Goal: Check status: Verify the current state of an ongoing process or item

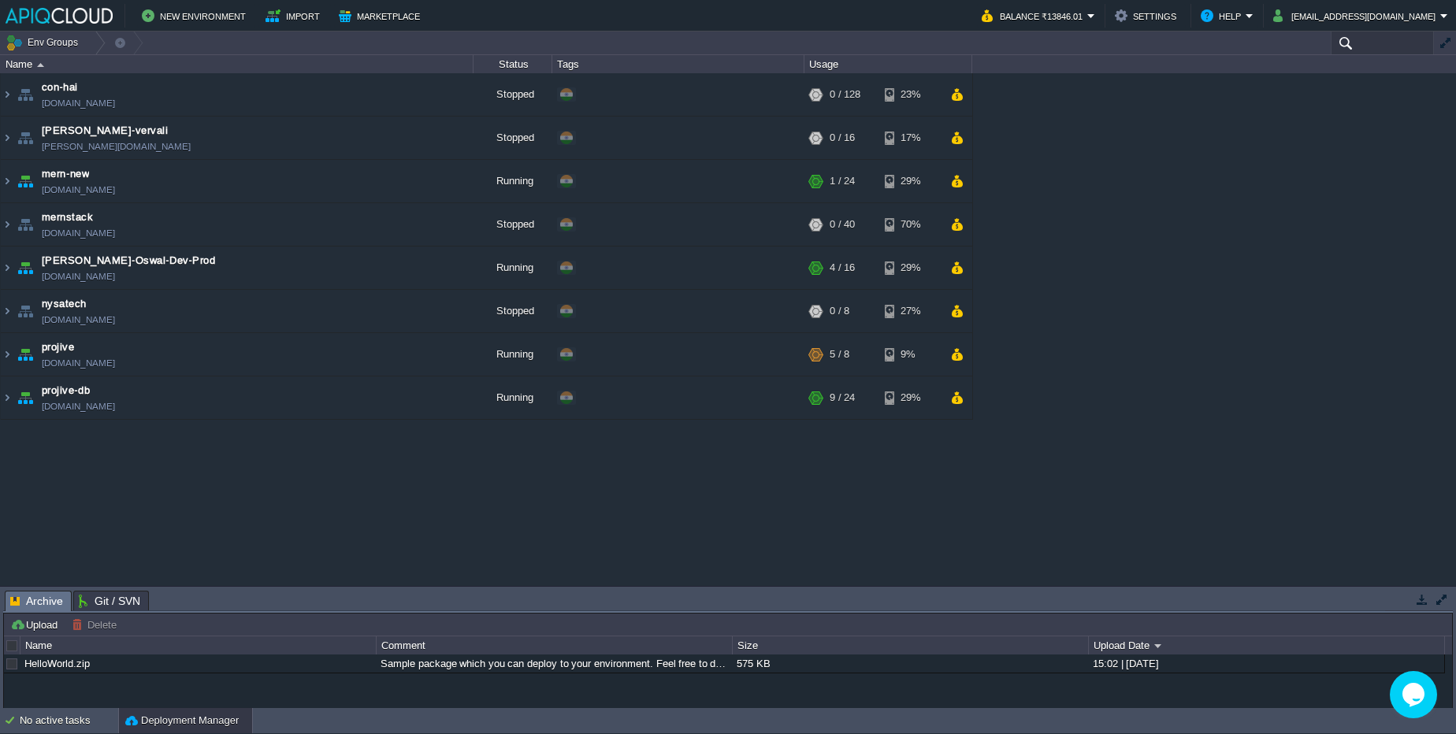
click at [1371, 35] on input "text" at bounding box center [1382, 43] width 103 height 23
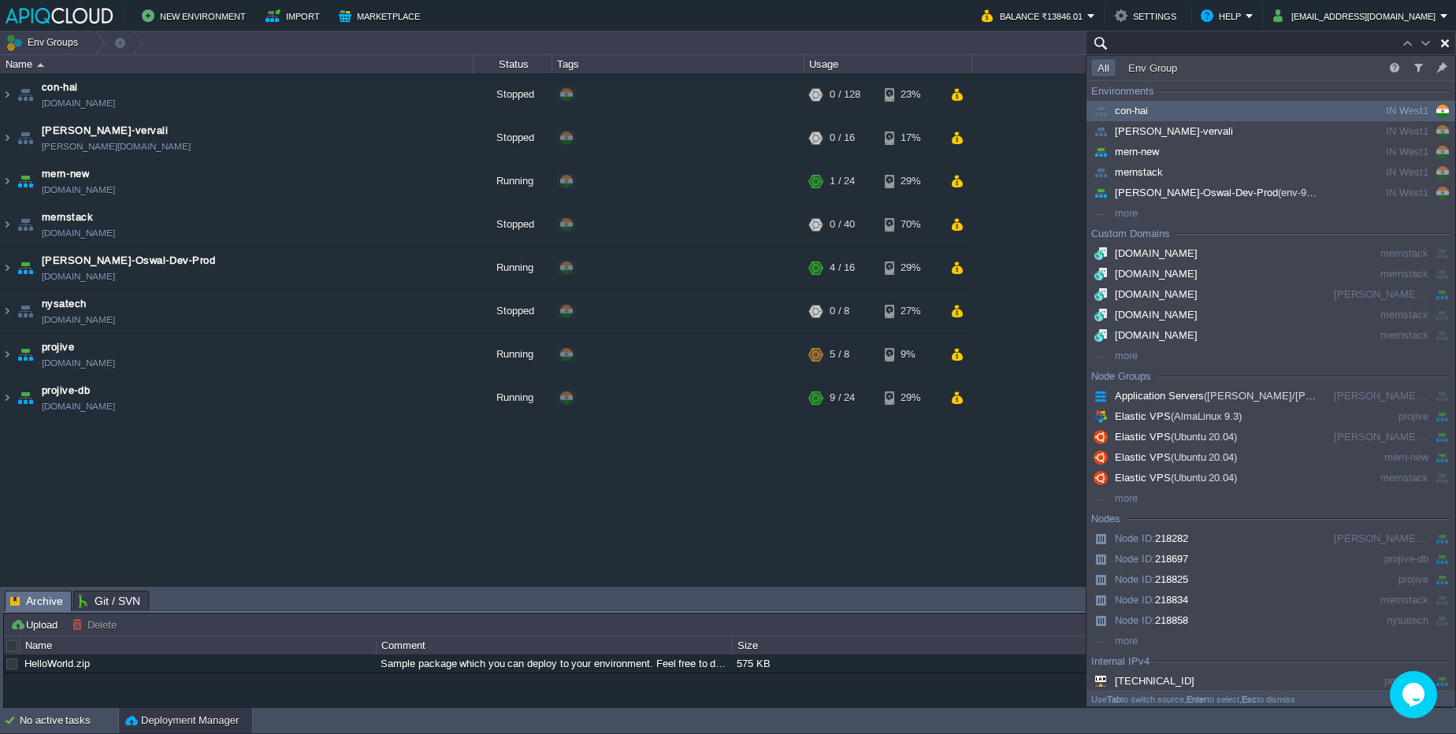
paste input "218834"
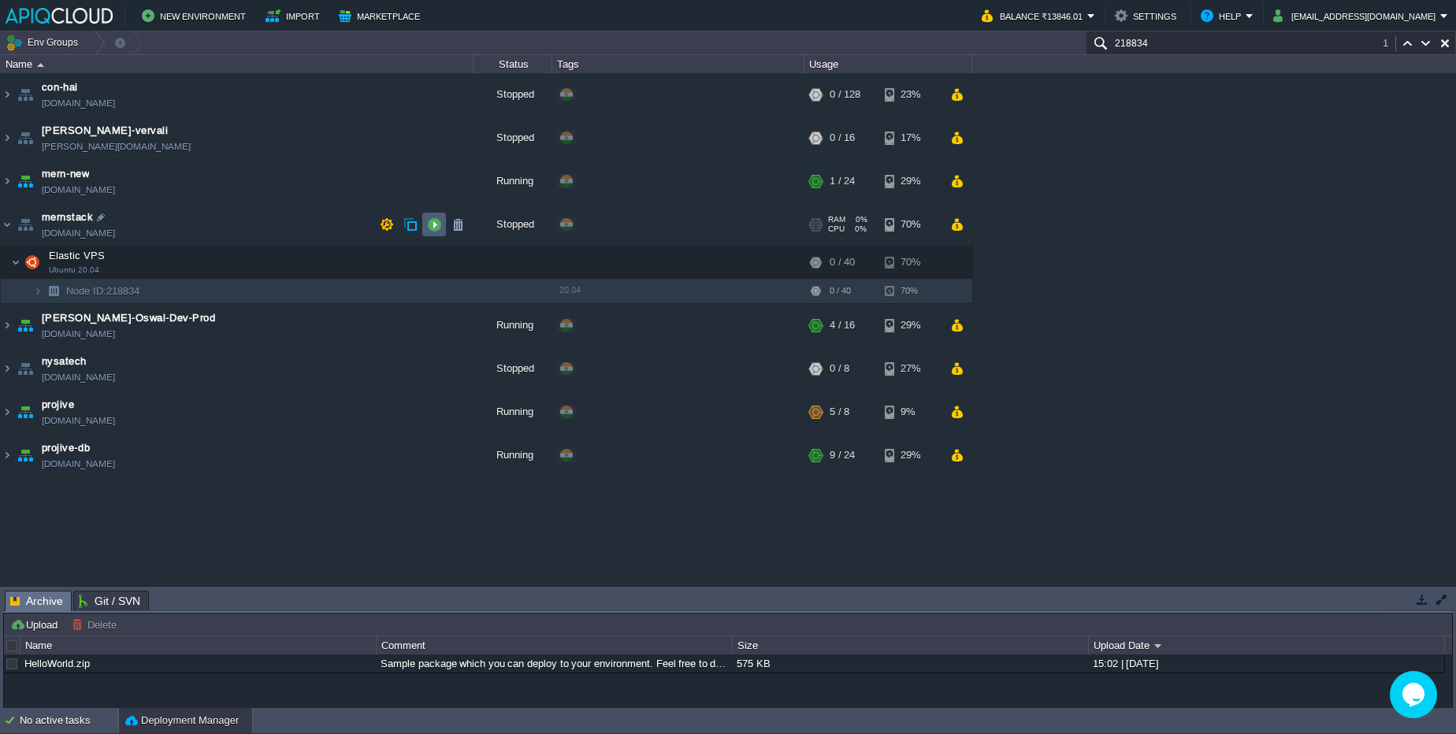
type input "218834"
click at [429, 229] on button "button" at bounding box center [434, 224] width 14 height 14
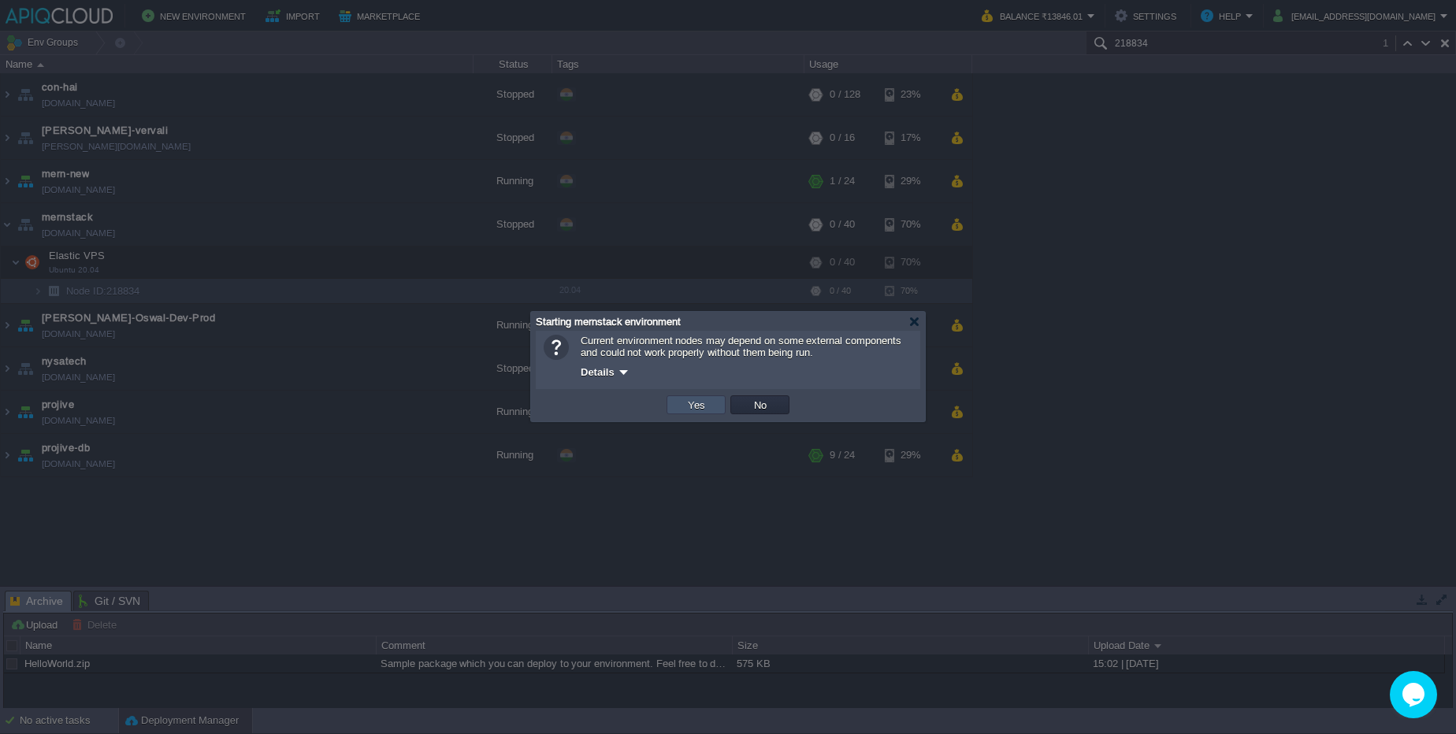
click at [698, 410] on button "Yes" at bounding box center [696, 405] width 27 height 14
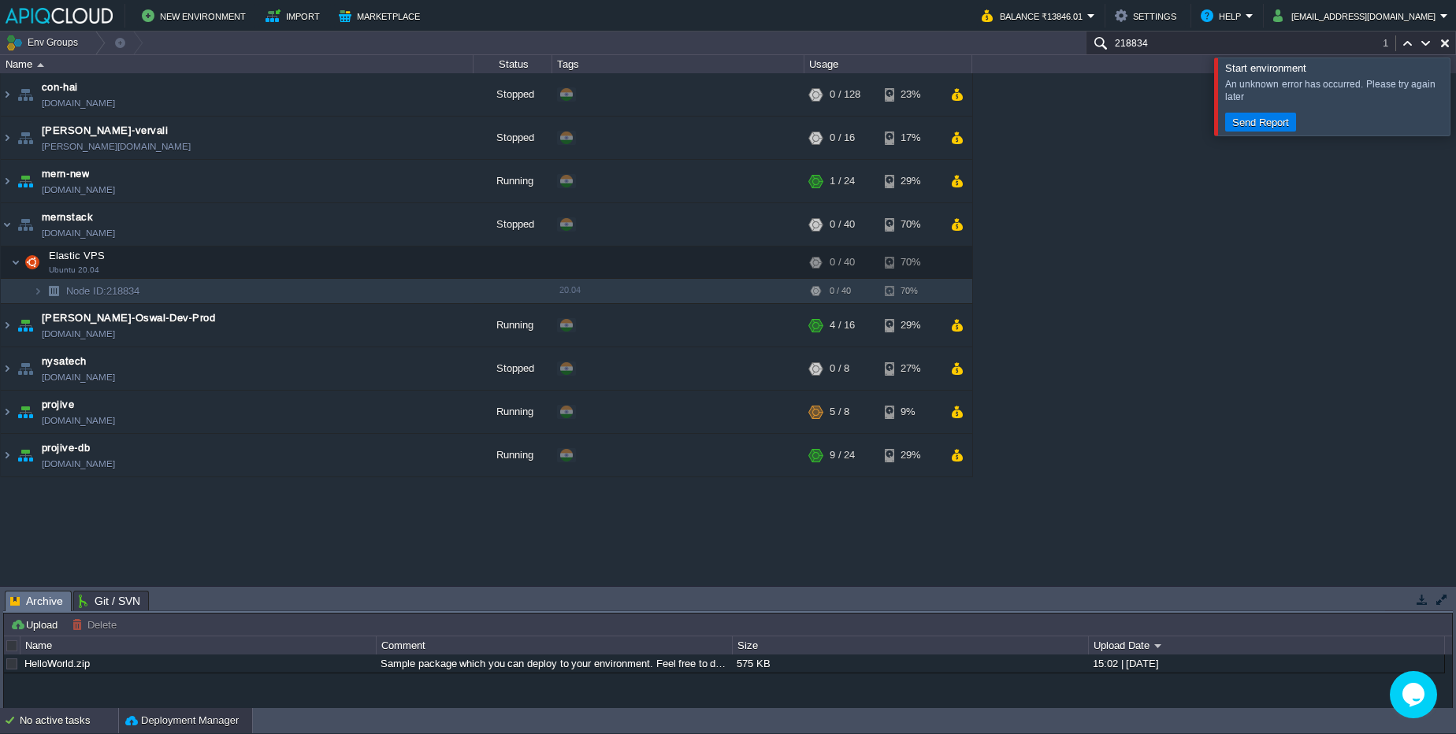
click at [87, 730] on div "No active tasks" at bounding box center [69, 720] width 98 height 25
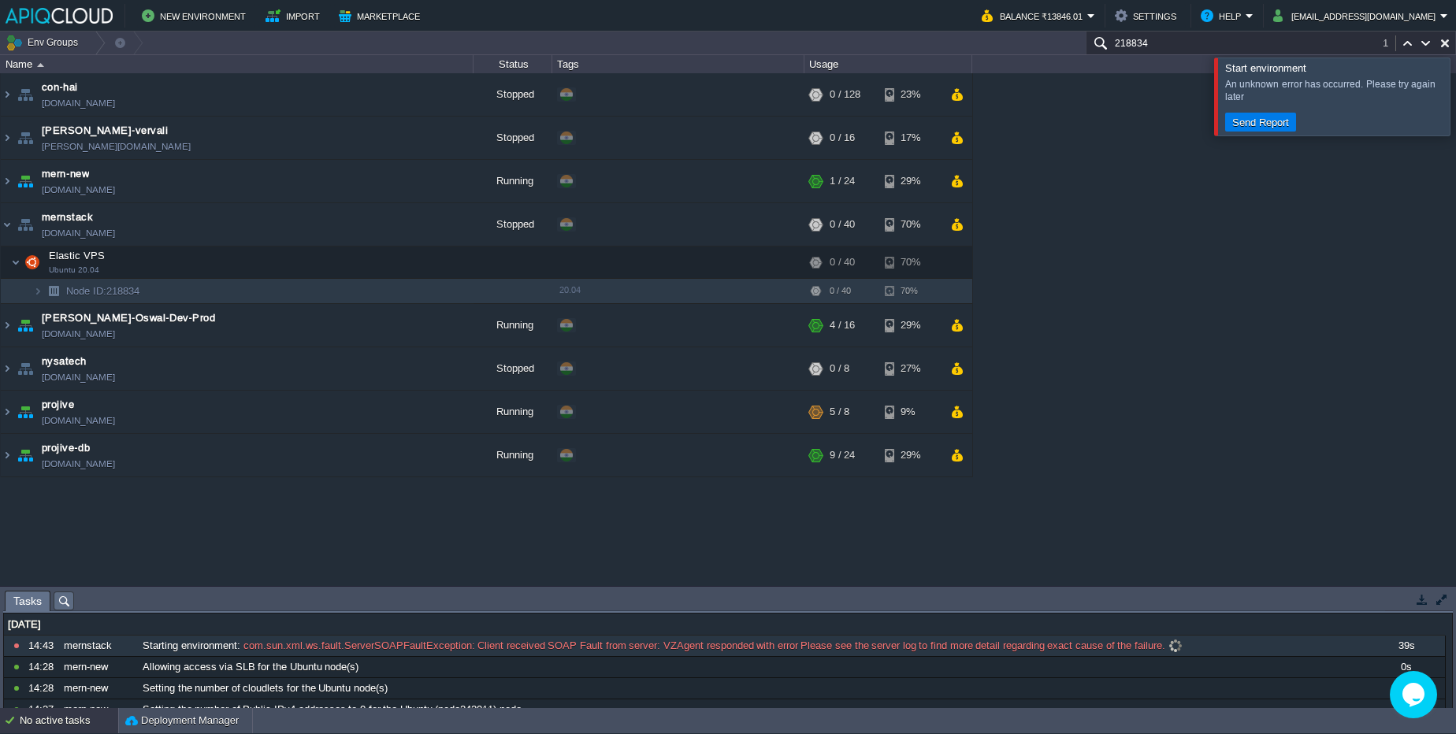
click at [171, 644] on span "Starting environment" at bounding box center [190, 646] width 95 height 14
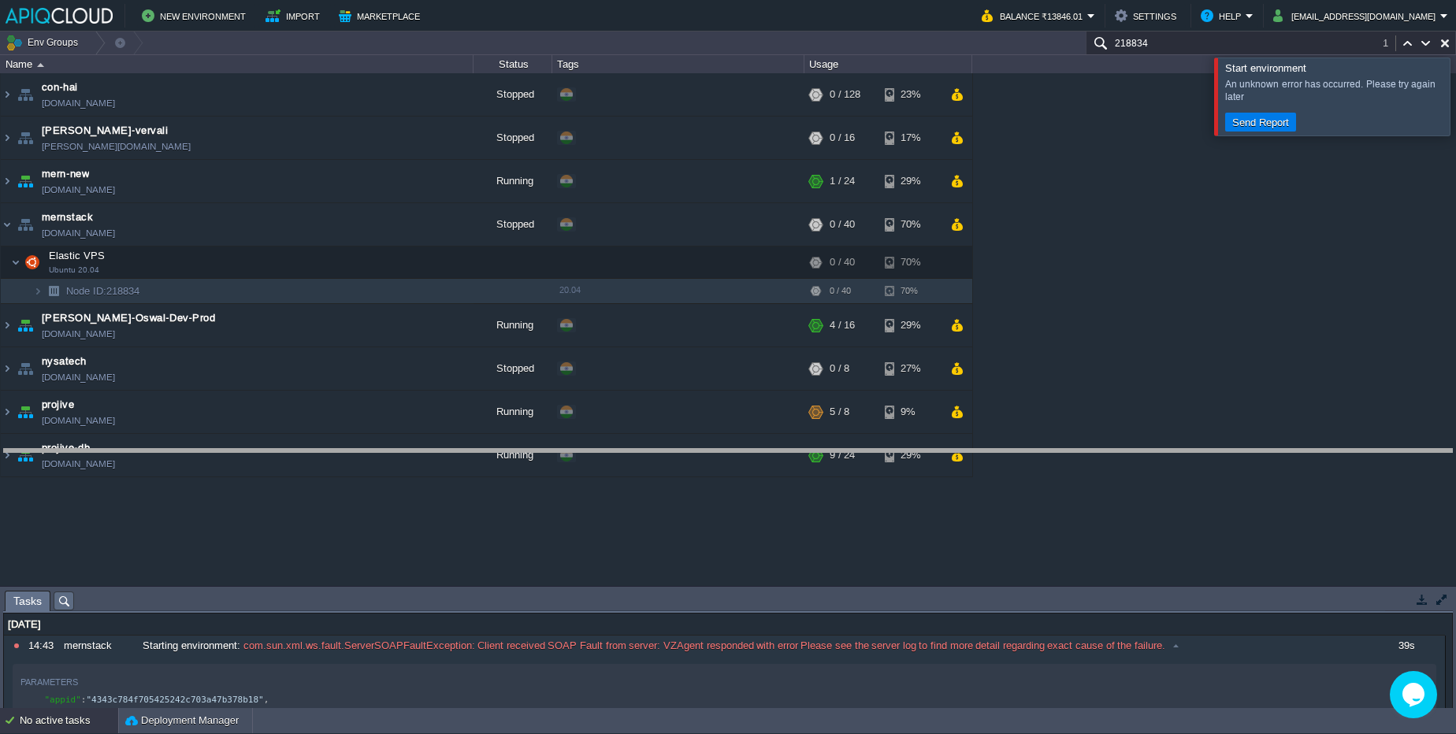
drag, startPoint x: 442, startPoint y: 599, endPoint x: 481, endPoint y: 435, distance: 169.3
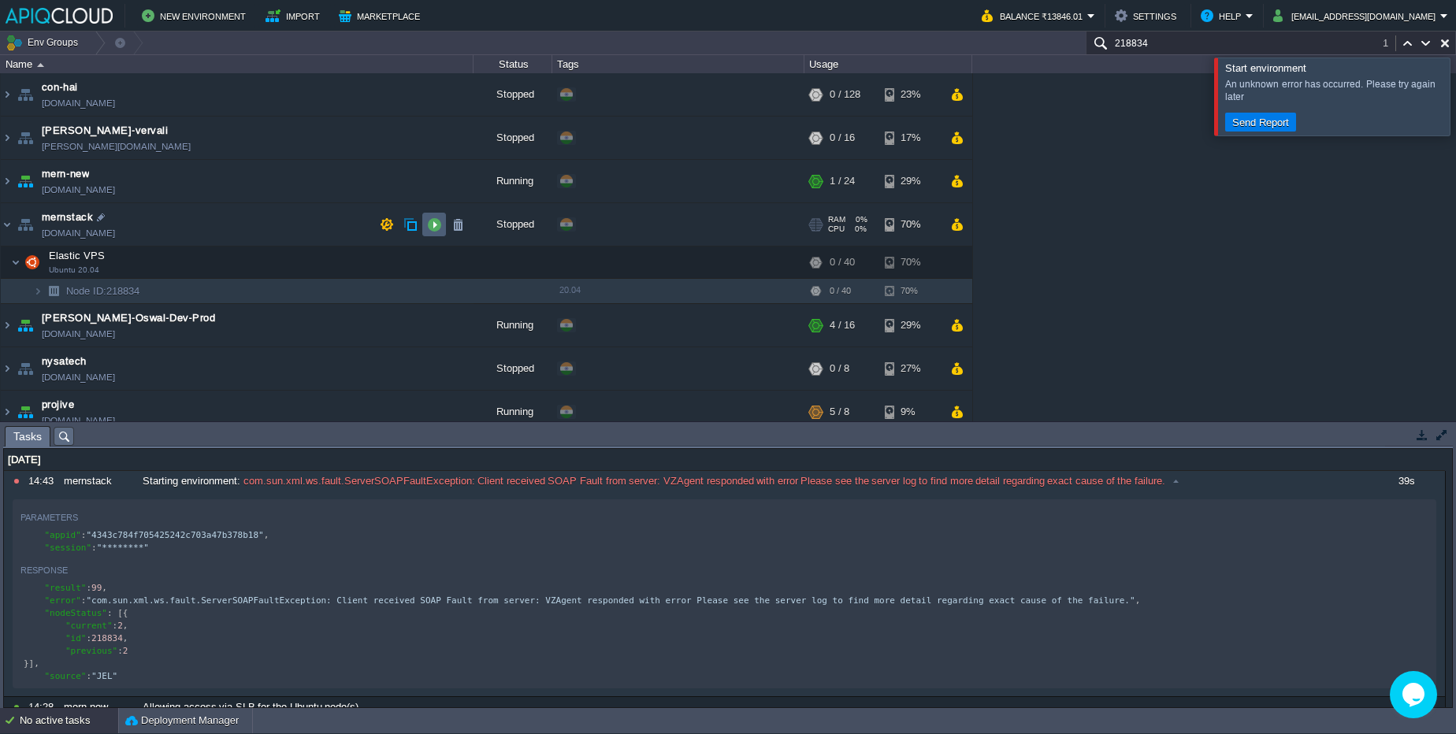
click at [432, 228] on button "button" at bounding box center [434, 224] width 14 height 14
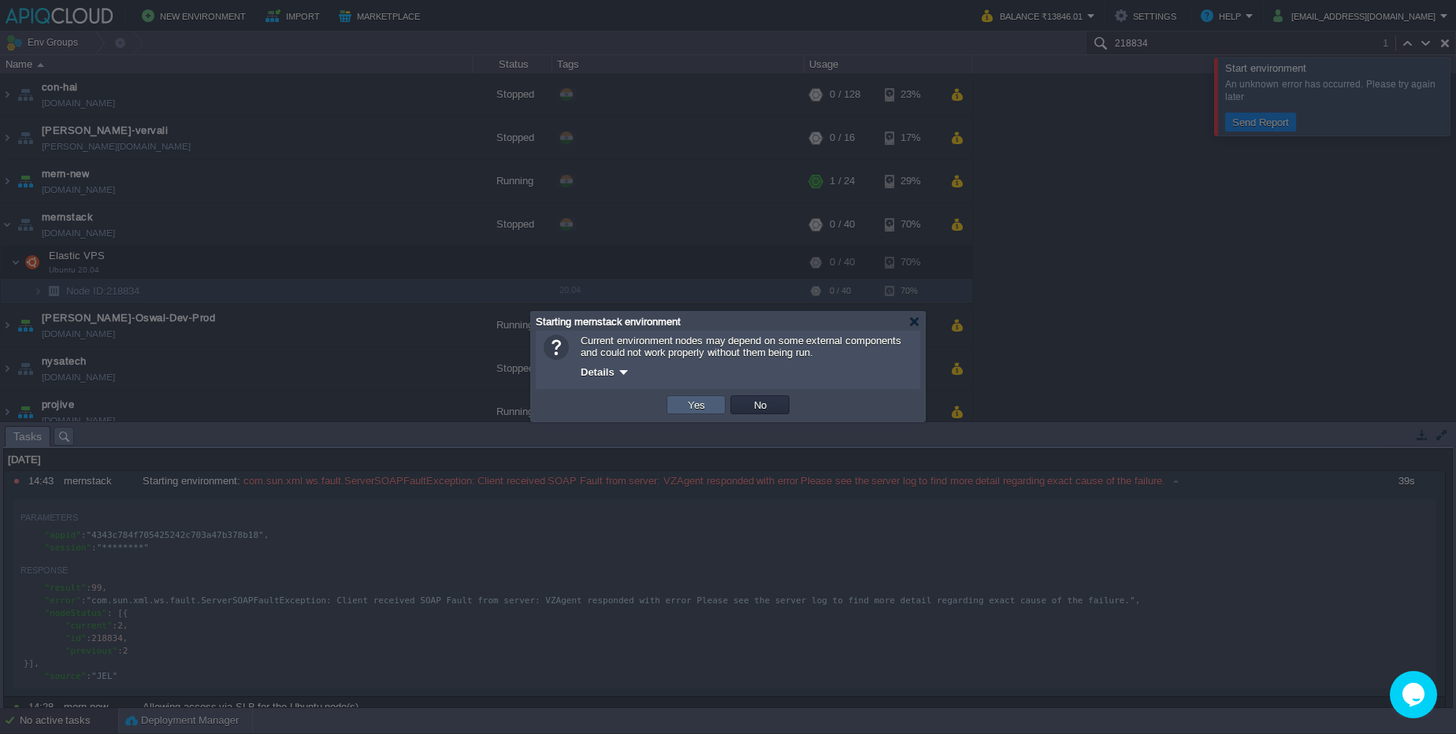
click at [705, 406] on button "Yes" at bounding box center [696, 405] width 27 height 14
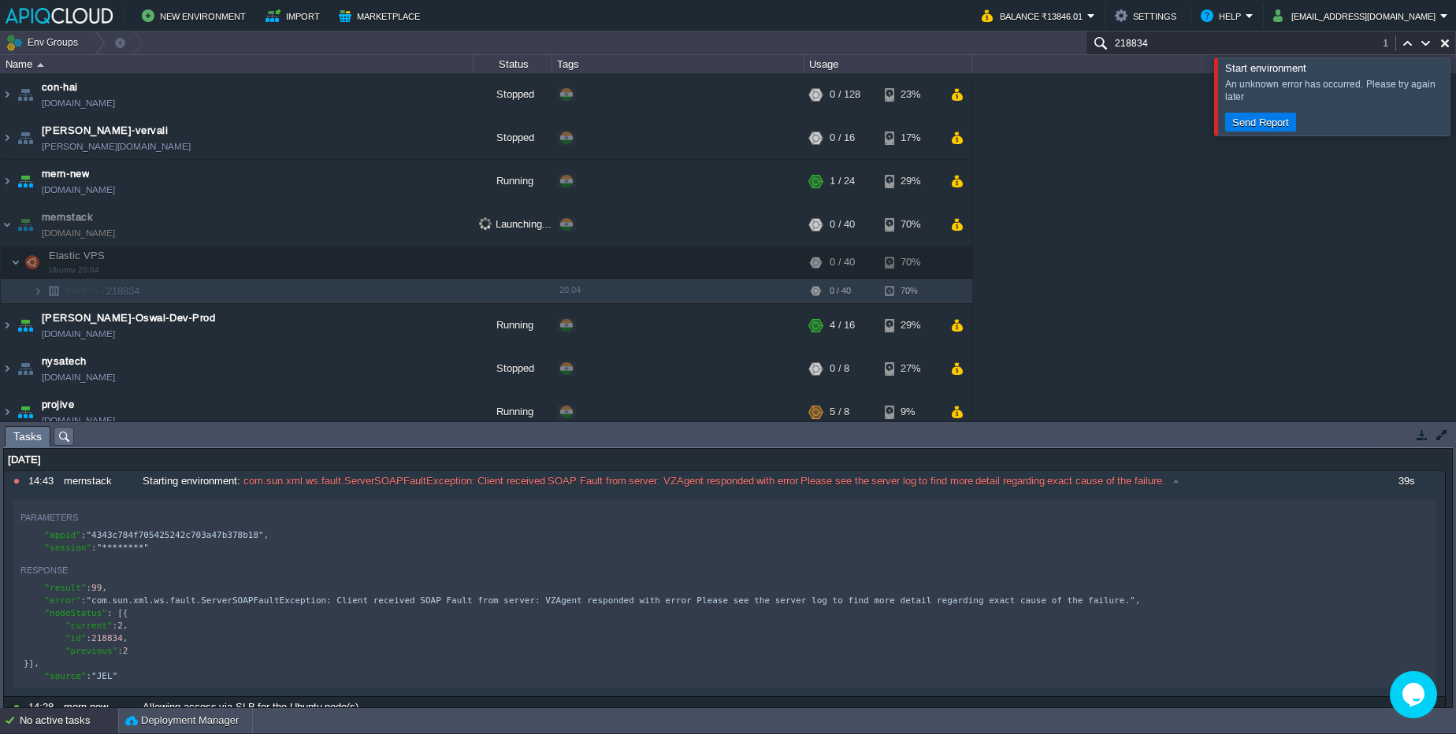
click at [1455, 93] on div at bounding box center [1475, 96] width 0 height 77
drag, startPoint x: 238, startPoint y: 480, endPoint x: 1180, endPoint y: 470, distance: 942.2
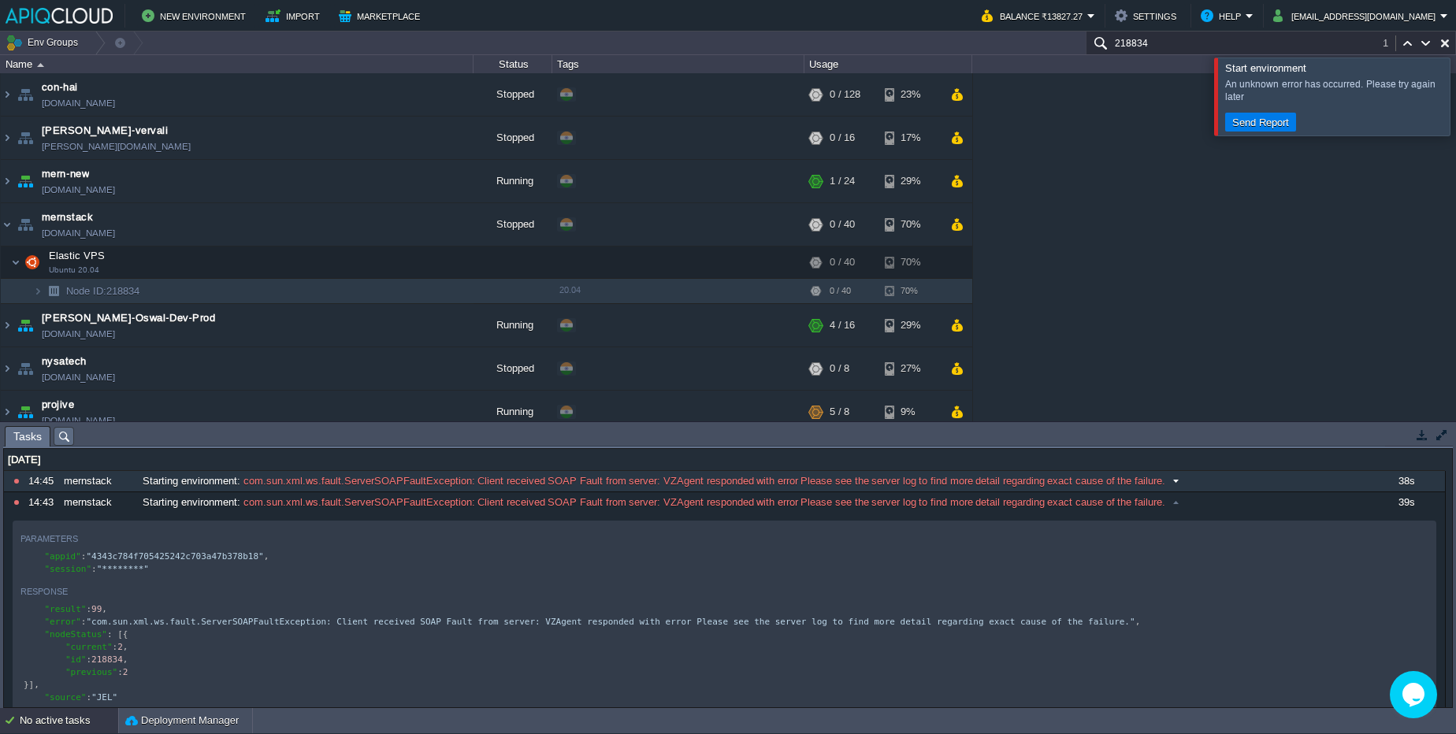
click at [0, 0] on button at bounding box center [0, 0] width 0 height 0
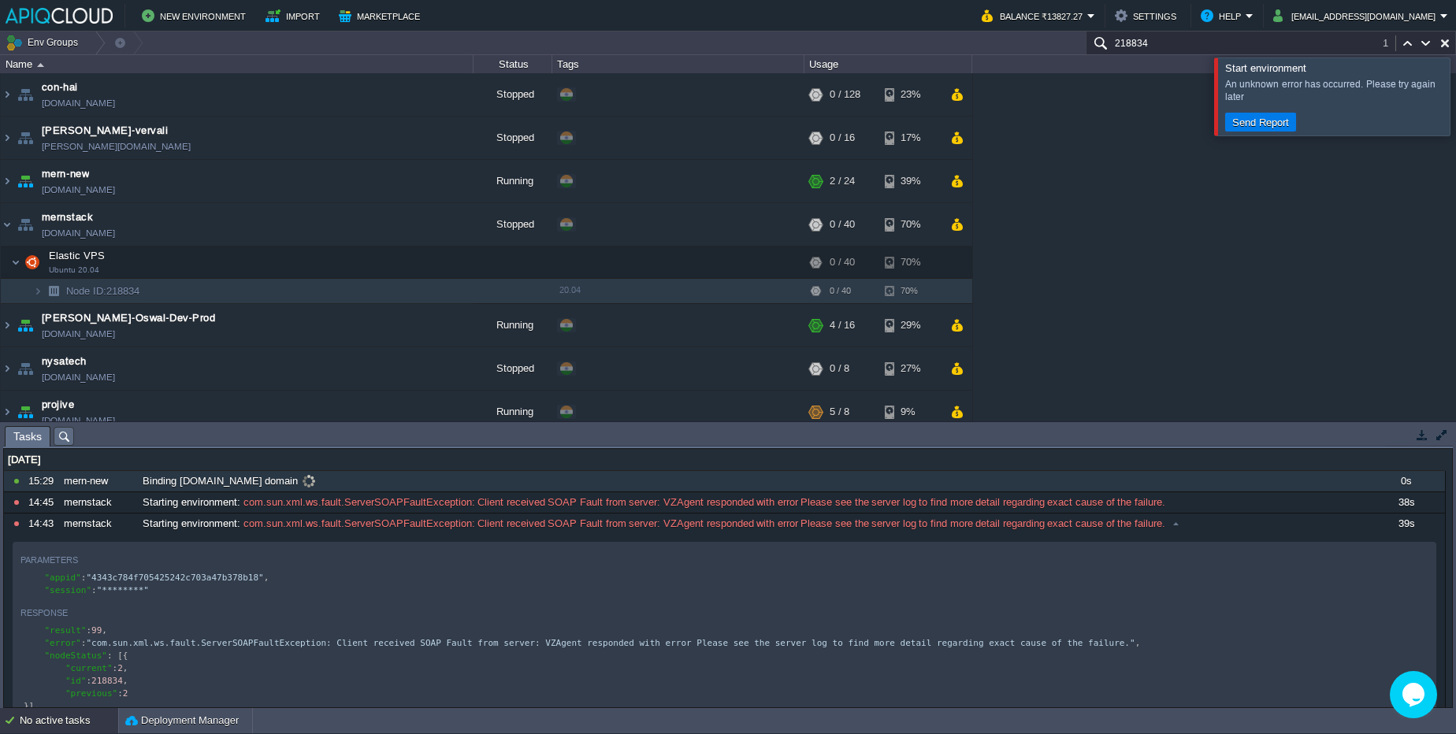
click at [310, 475] on span at bounding box center [308, 481] width 21 height 14
